Goal: Task Accomplishment & Management: Use online tool/utility

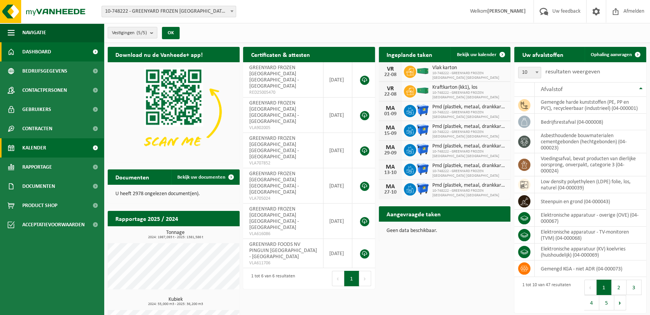
click at [53, 145] on link "Kalender" at bounding box center [52, 147] width 104 height 19
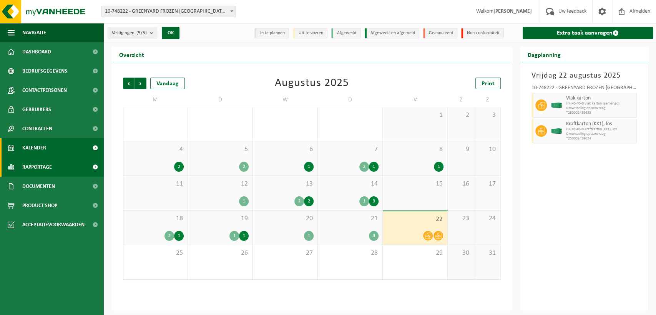
click at [43, 167] on span "Rapportage" at bounding box center [37, 167] width 30 height 19
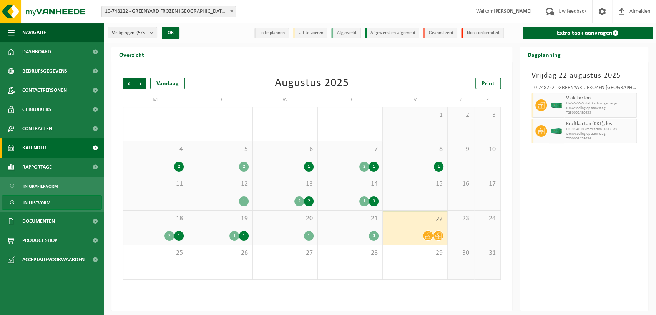
click at [60, 203] on link "In lijstvorm" at bounding box center [52, 202] width 100 height 15
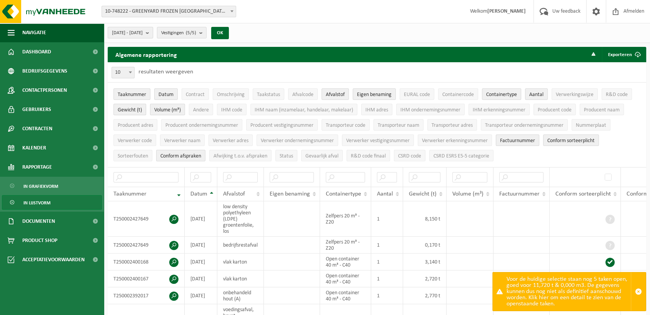
click at [143, 33] on span "[DATE] - [DATE]" at bounding box center [127, 33] width 31 height 12
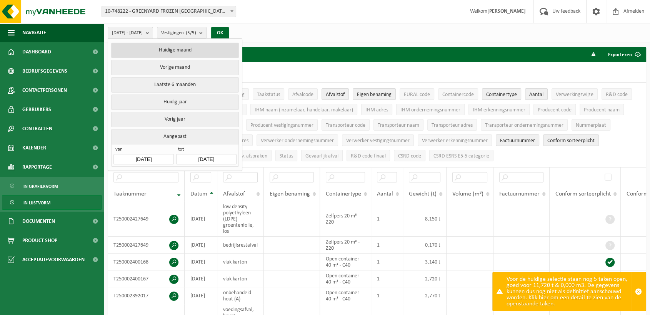
click at [178, 50] on button "Huidige maand" at bounding box center [174, 50] width 127 height 15
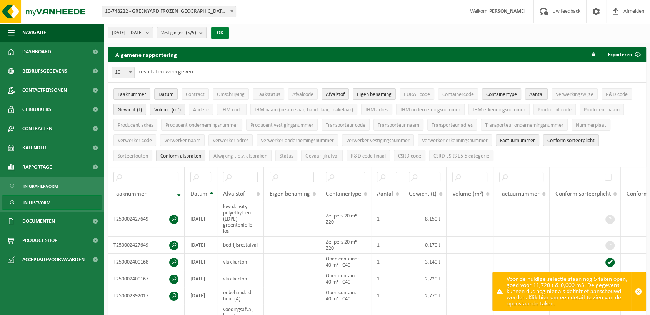
click at [229, 32] on button "OK" at bounding box center [220, 33] width 18 height 12
click at [624, 52] on button "Exporteren" at bounding box center [623, 54] width 43 height 15
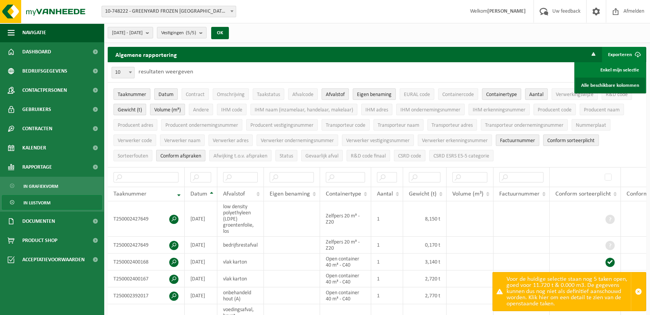
click at [617, 83] on link "Alle beschikbare kolommen" at bounding box center [610, 85] width 70 height 15
click at [622, 85] on link "Alle beschikbare kolommen" at bounding box center [610, 85] width 70 height 15
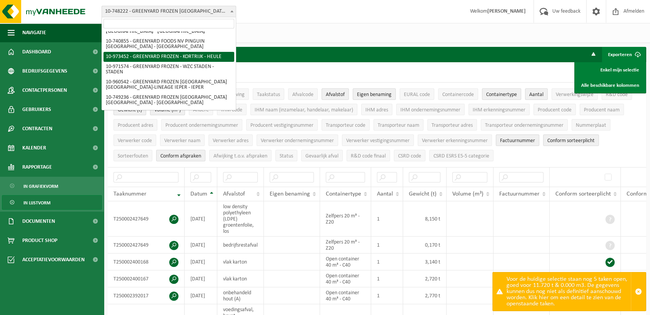
scroll to position [25, 0]
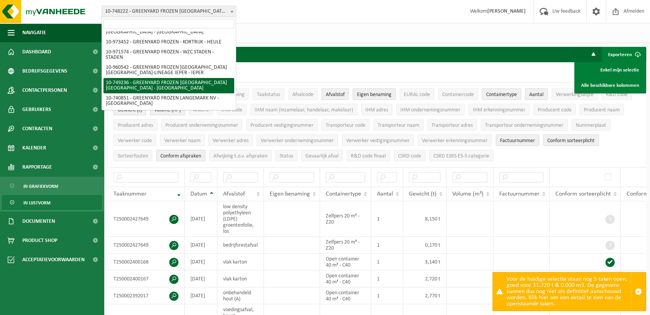
select select "6455"
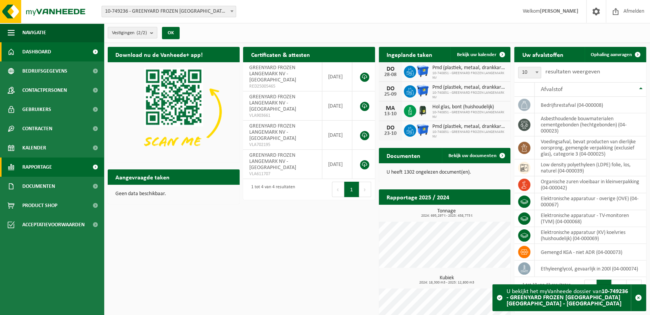
click at [48, 174] on span "Rapportage" at bounding box center [37, 167] width 30 height 19
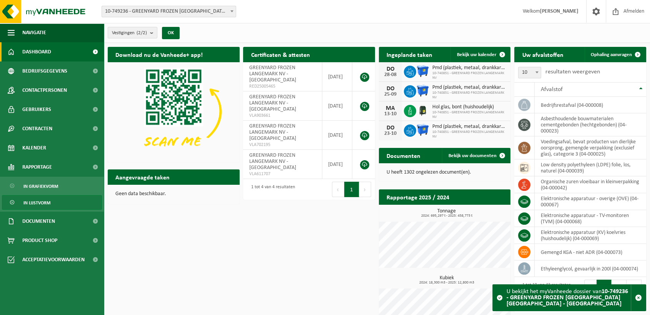
click at [56, 205] on link "In lijstvorm" at bounding box center [52, 202] width 100 height 15
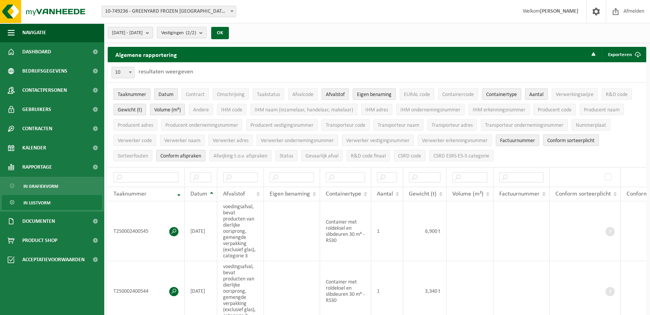
click at [141, 27] on span "2025-03-01 - 2025-08-22" at bounding box center [127, 33] width 31 height 12
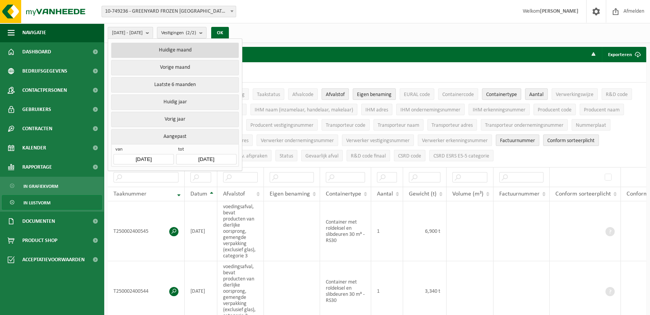
click at [205, 48] on button "Huidige maand" at bounding box center [174, 50] width 127 height 15
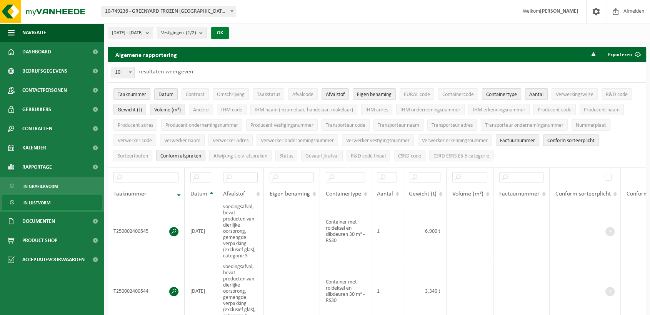
click at [229, 37] on button "OK" at bounding box center [220, 33] width 18 height 12
click at [626, 52] on button "Exporteren" at bounding box center [623, 54] width 43 height 15
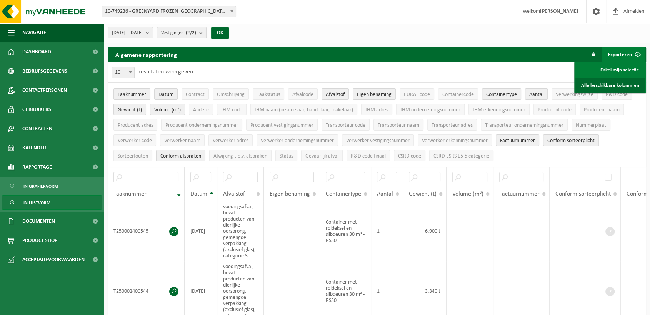
click at [607, 87] on link "Alle beschikbare kolommen" at bounding box center [610, 85] width 70 height 15
